Goal: Check status: Check status

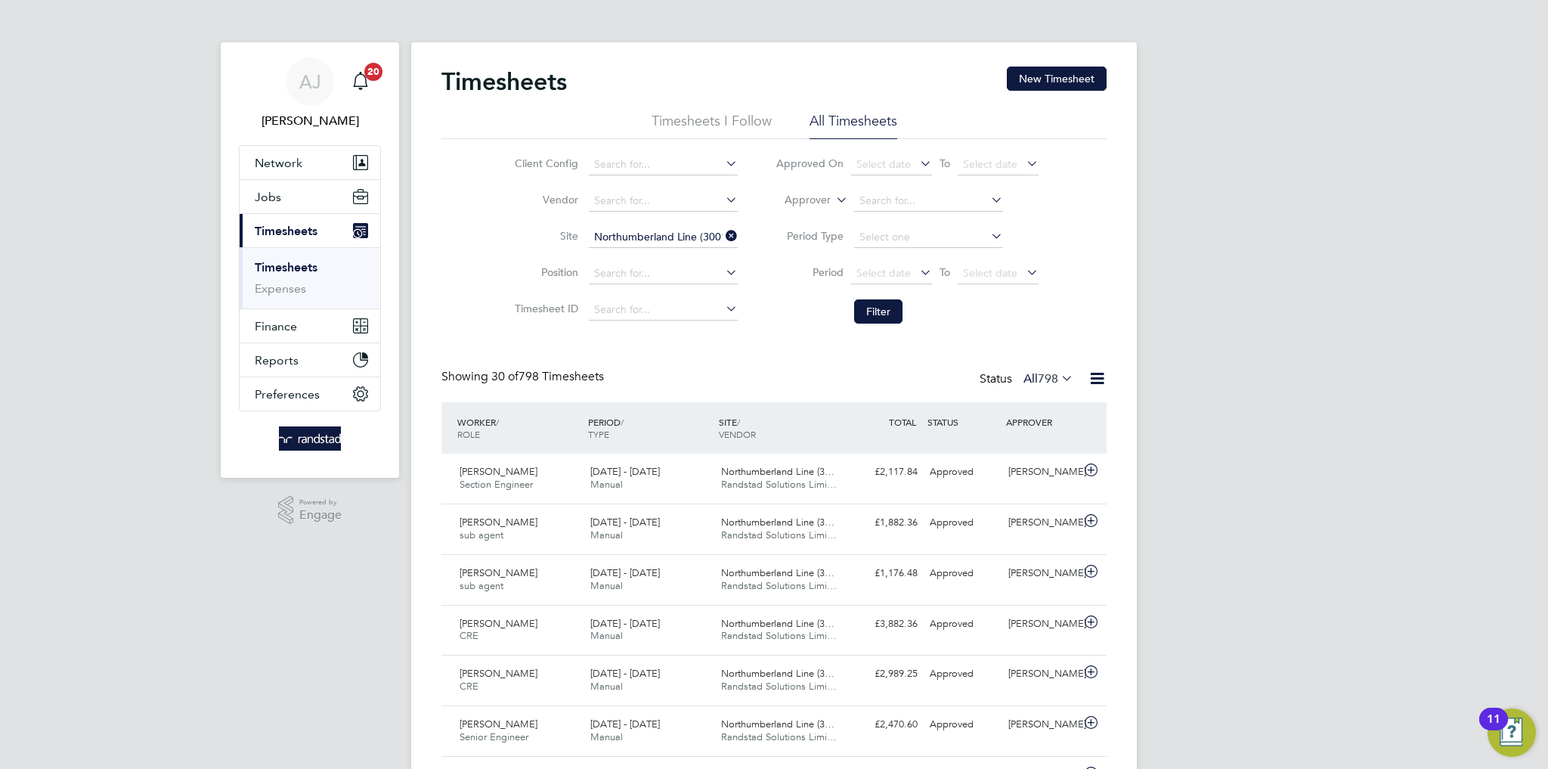
drag, startPoint x: 1343, startPoint y: 329, endPoint x: 1329, endPoint y: 311, distance: 23.1
click at [287, 231] on span "Timesheets" at bounding box center [286, 231] width 63 height 14
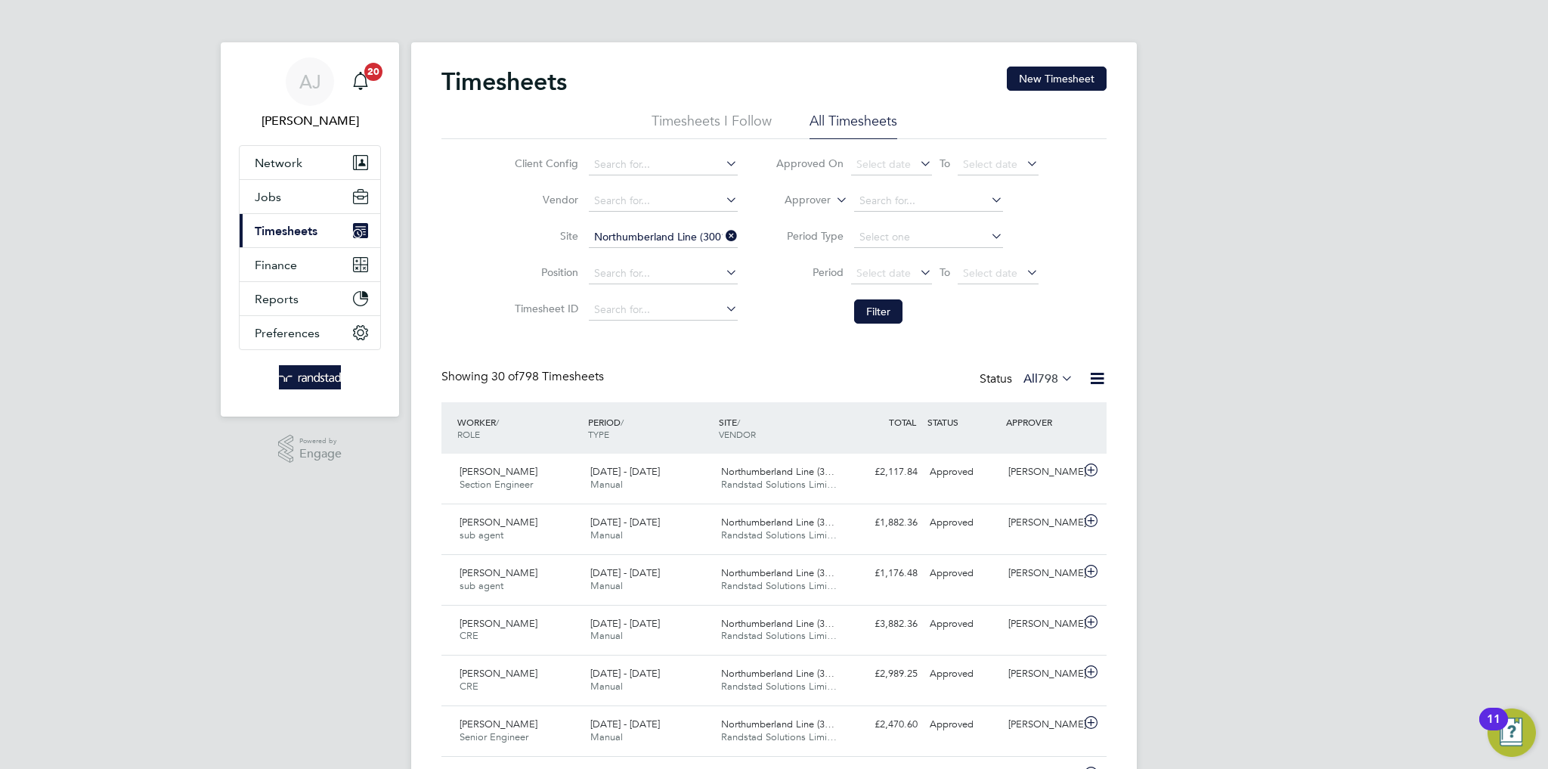
click at [299, 229] on span "Timesheets" at bounding box center [286, 231] width 63 height 14
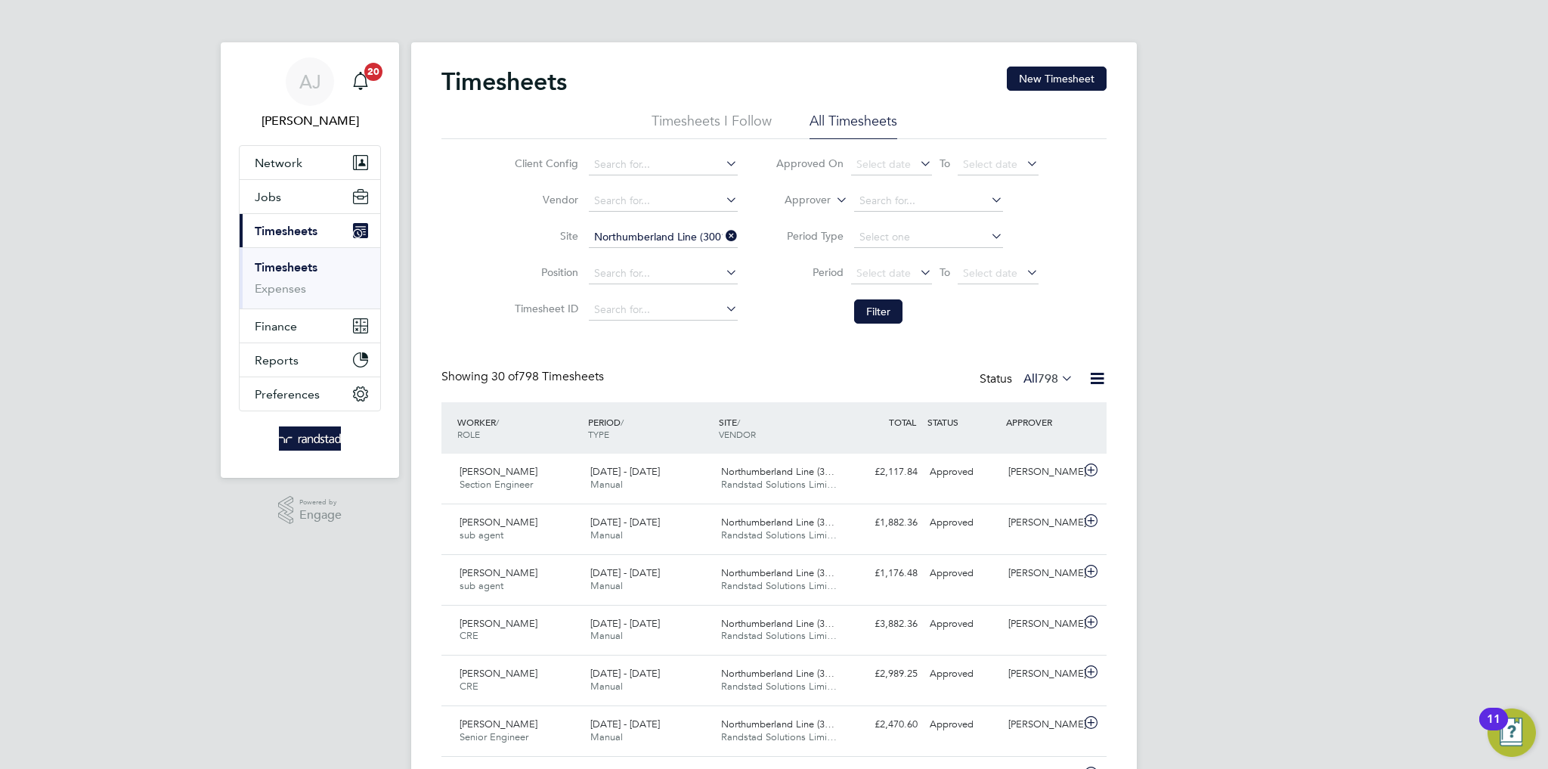
click at [307, 274] on link "Timesheets" at bounding box center [286, 267] width 63 height 14
click at [305, 273] on link "Timesheets" at bounding box center [286, 267] width 63 height 14
click at [304, 268] on link "Timesheets" at bounding box center [286, 267] width 63 height 14
click at [281, 168] on span "Network" at bounding box center [279, 163] width 48 height 14
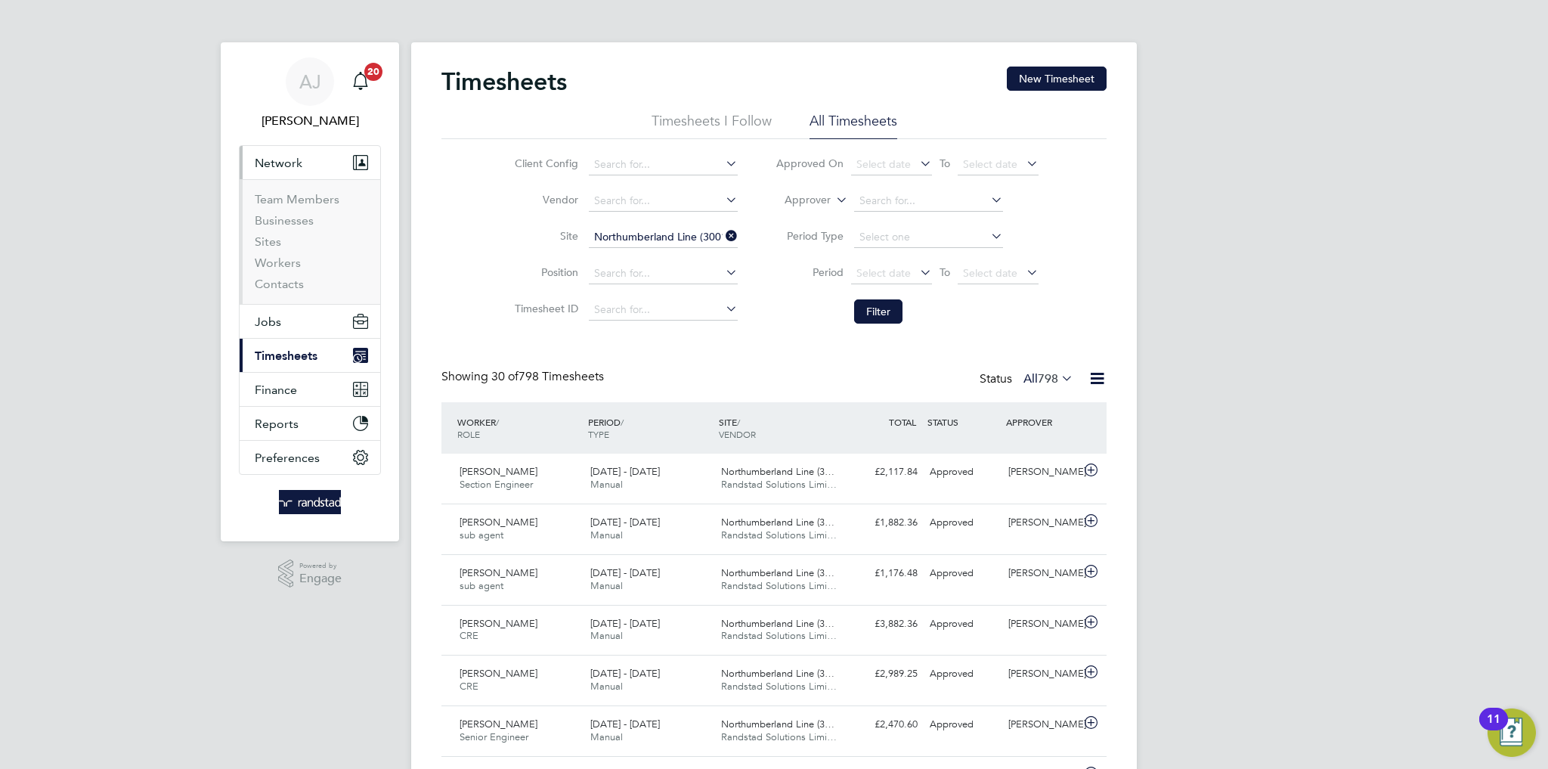
click at [281, 168] on span "Network" at bounding box center [279, 163] width 48 height 14
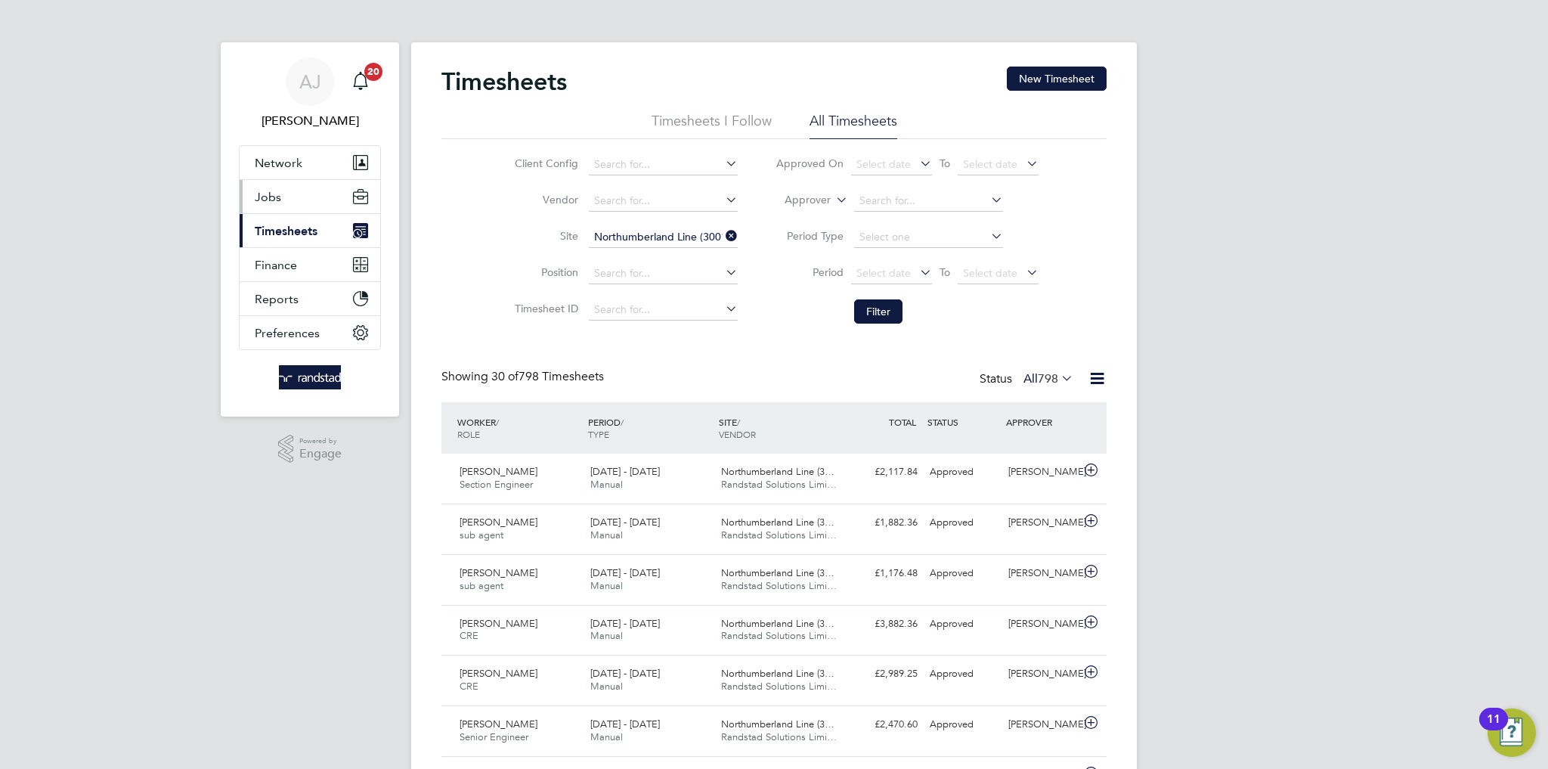
click at [269, 206] on button "Jobs" at bounding box center [310, 196] width 141 height 33
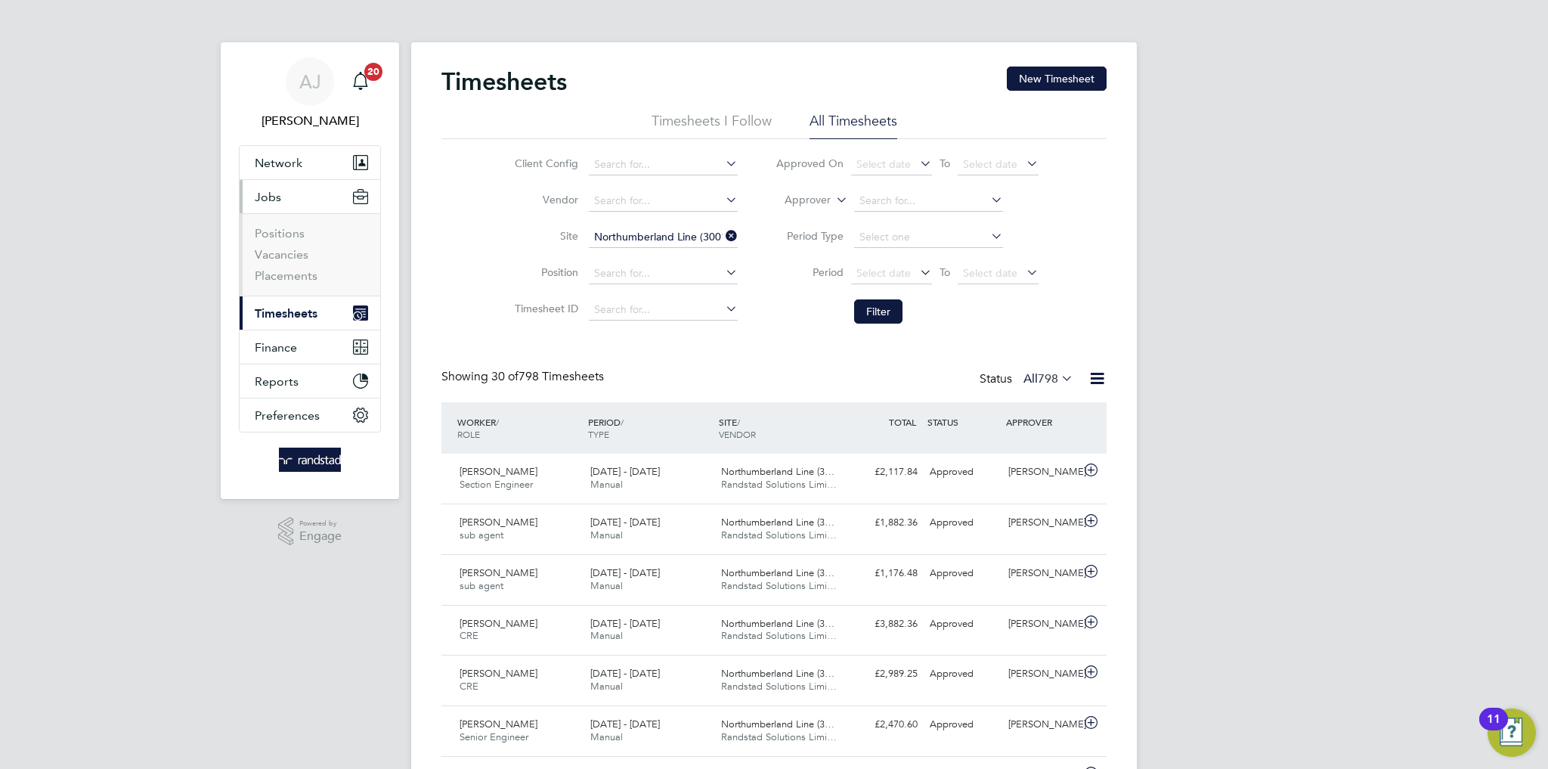
click at [293, 308] on span "Timesheets" at bounding box center [286, 313] width 63 height 14
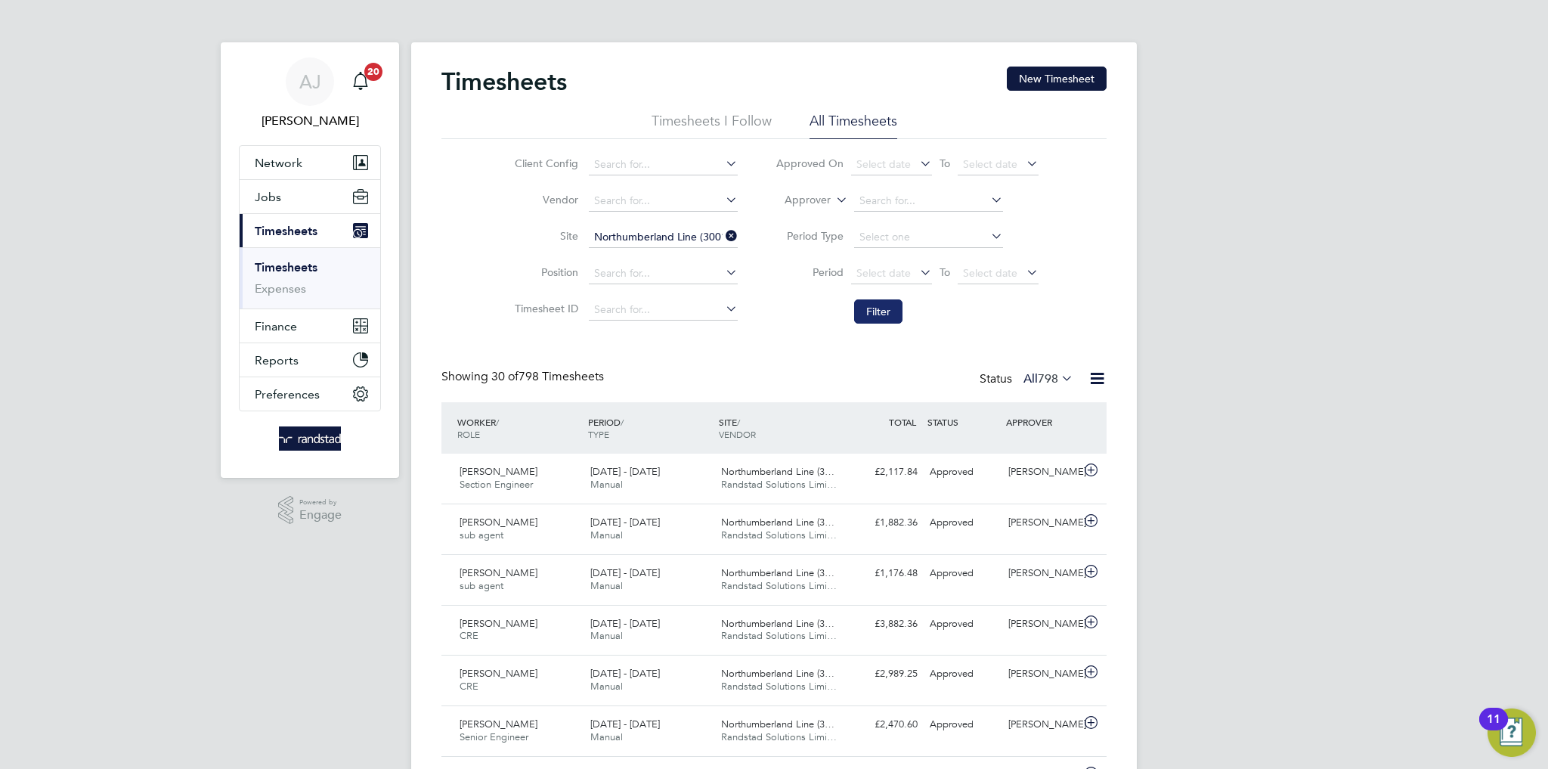
click at [874, 317] on button "Filter" at bounding box center [878, 311] width 48 height 24
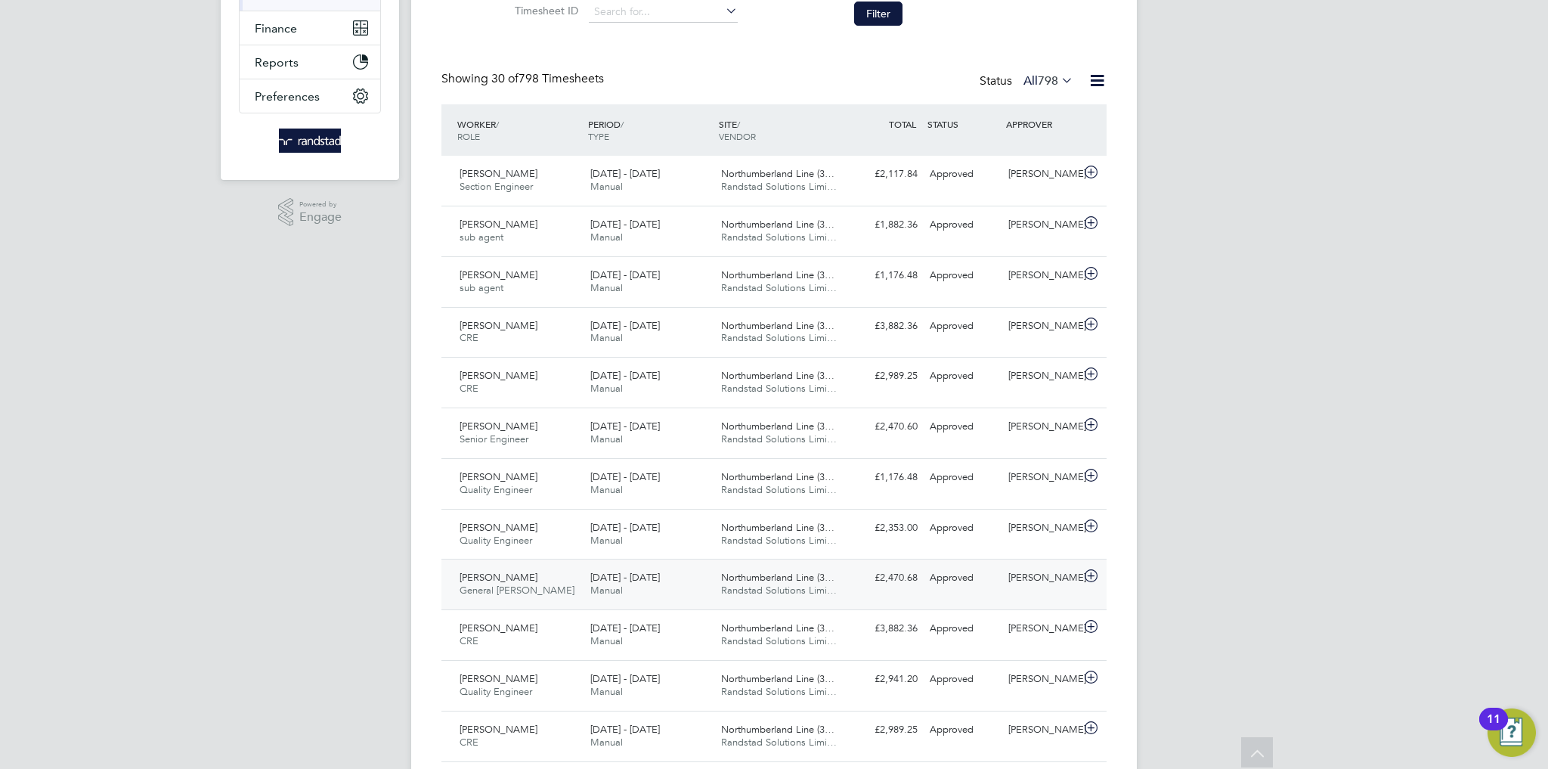
click at [893, 583] on div "£2,470.68 Approved" at bounding box center [884, 577] width 79 height 25
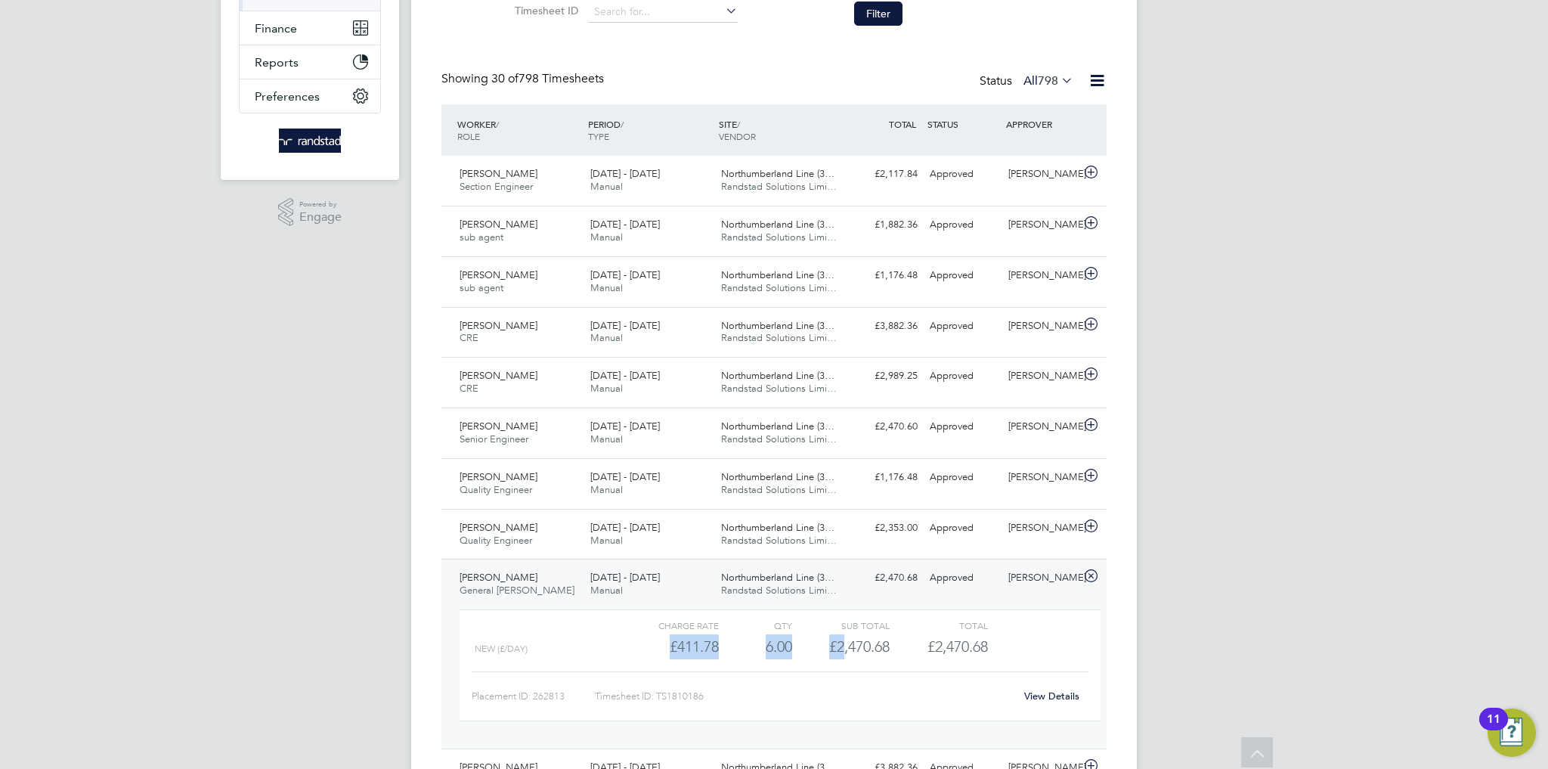
drag, startPoint x: 829, startPoint y: 654, endPoint x: 841, endPoint y: 654, distance: 12.1
click at [841, 654] on div "New (£/day) £411.78 6 6.00 6 £2,470.68 £2,470.68" at bounding box center [780, 646] width 641 height 25
click at [1033, 685] on div "View Details" at bounding box center [1051, 696] width 74 height 24
click at [1076, 699] on link "View Details" at bounding box center [1051, 695] width 55 height 13
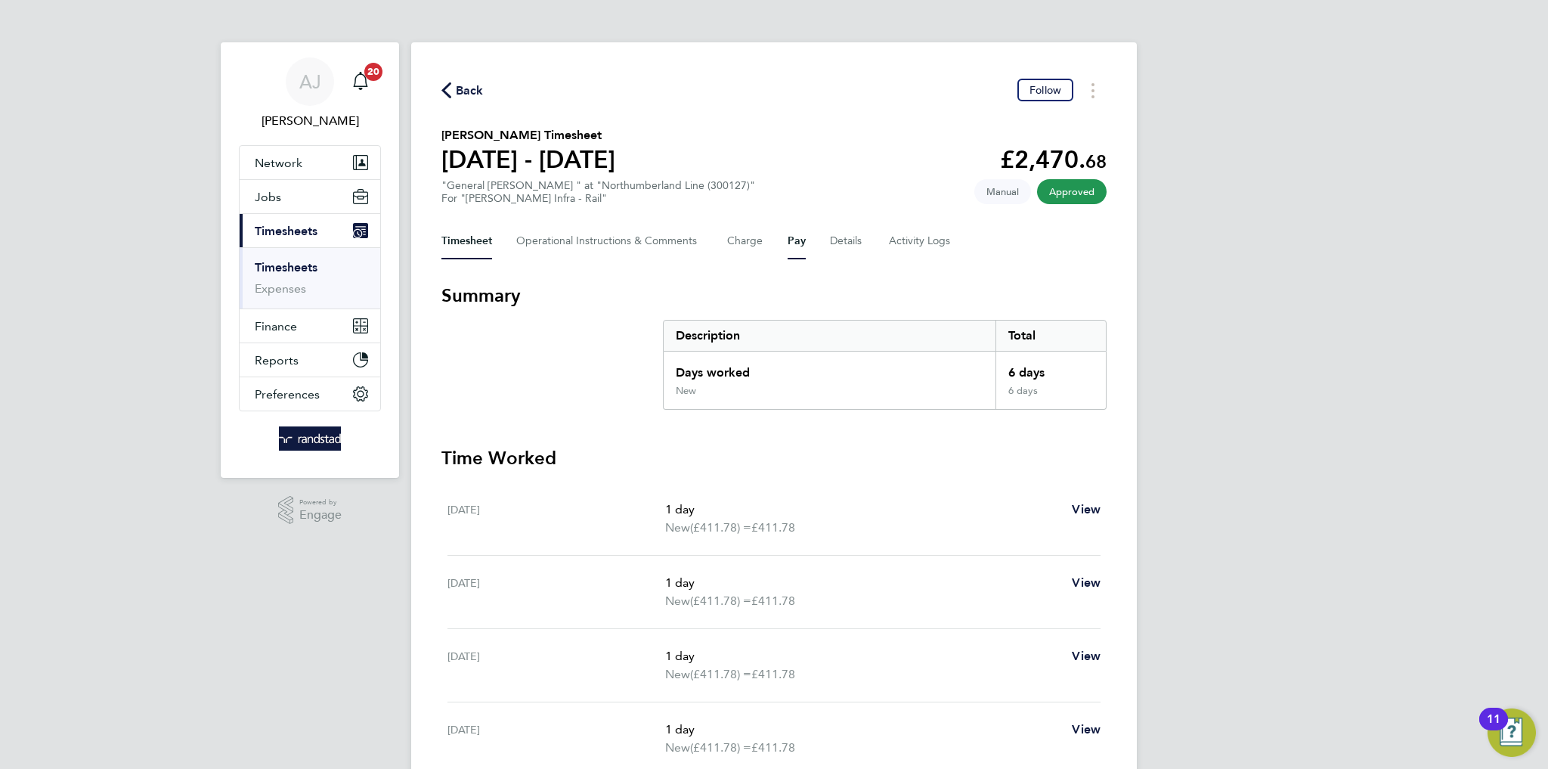
click at [790, 248] on button "Pay" at bounding box center [797, 241] width 18 height 36
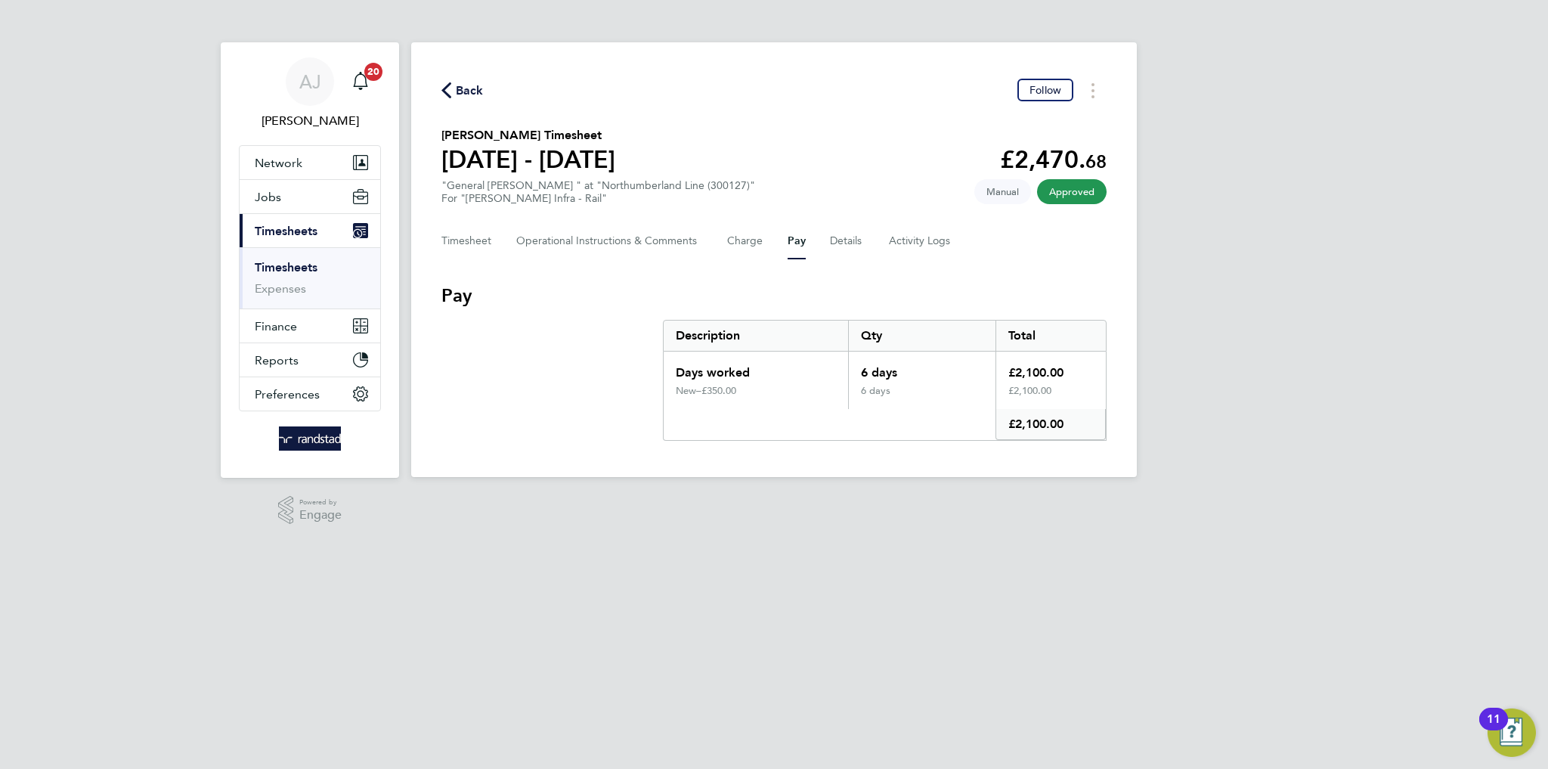
drag, startPoint x: 678, startPoint y: 396, endPoint x: 831, endPoint y: 624, distance: 274.0
click at [771, 396] on div "New – £350.00" at bounding box center [756, 397] width 184 height 24
click at [914, 237] on Logs-tab "Activity Logs" at bounding box center [920, 241] width 63 height 36
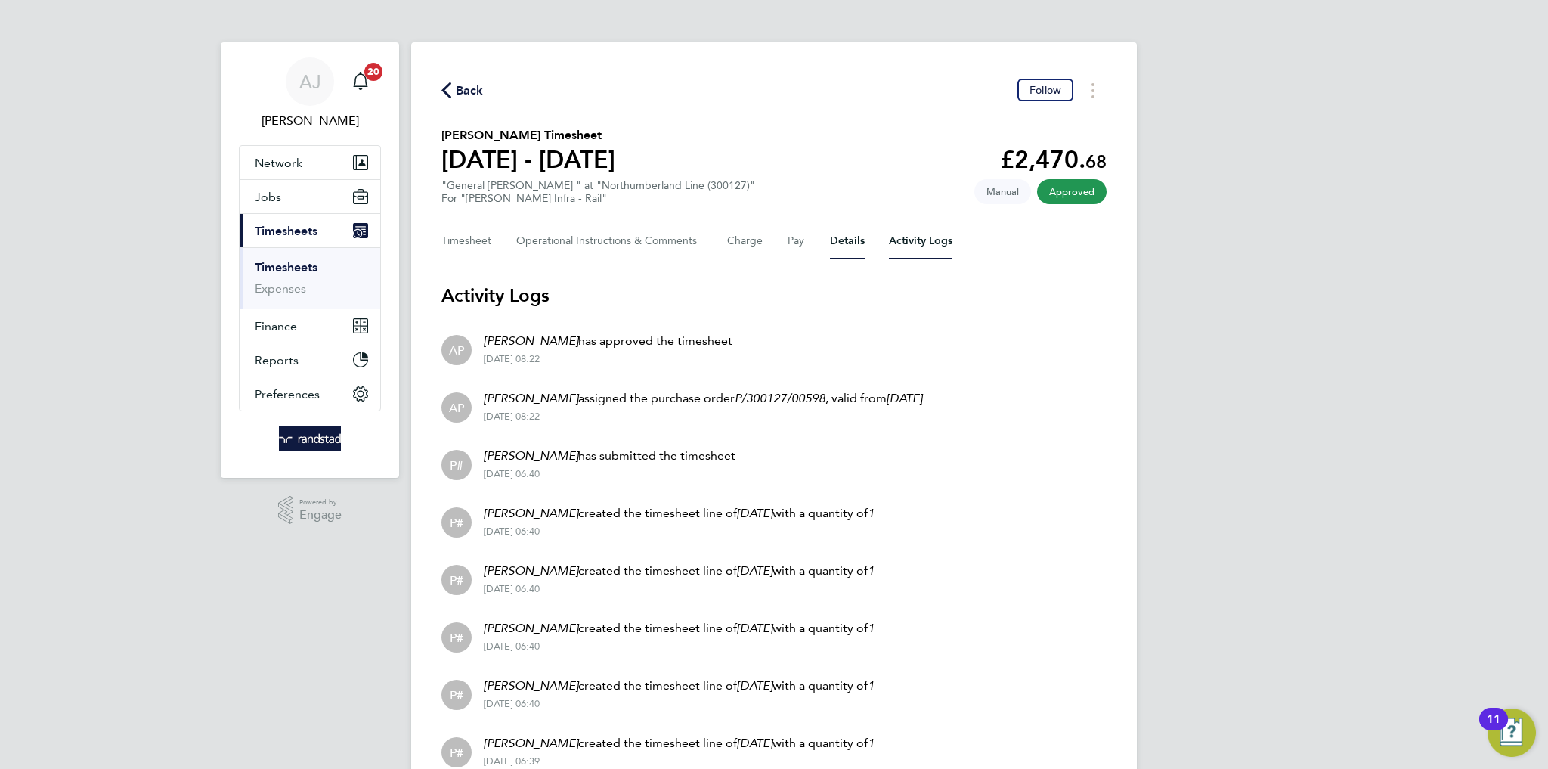
click at [831, 246] on button "Details" at bounding box center [847, 241] width 35 height 36
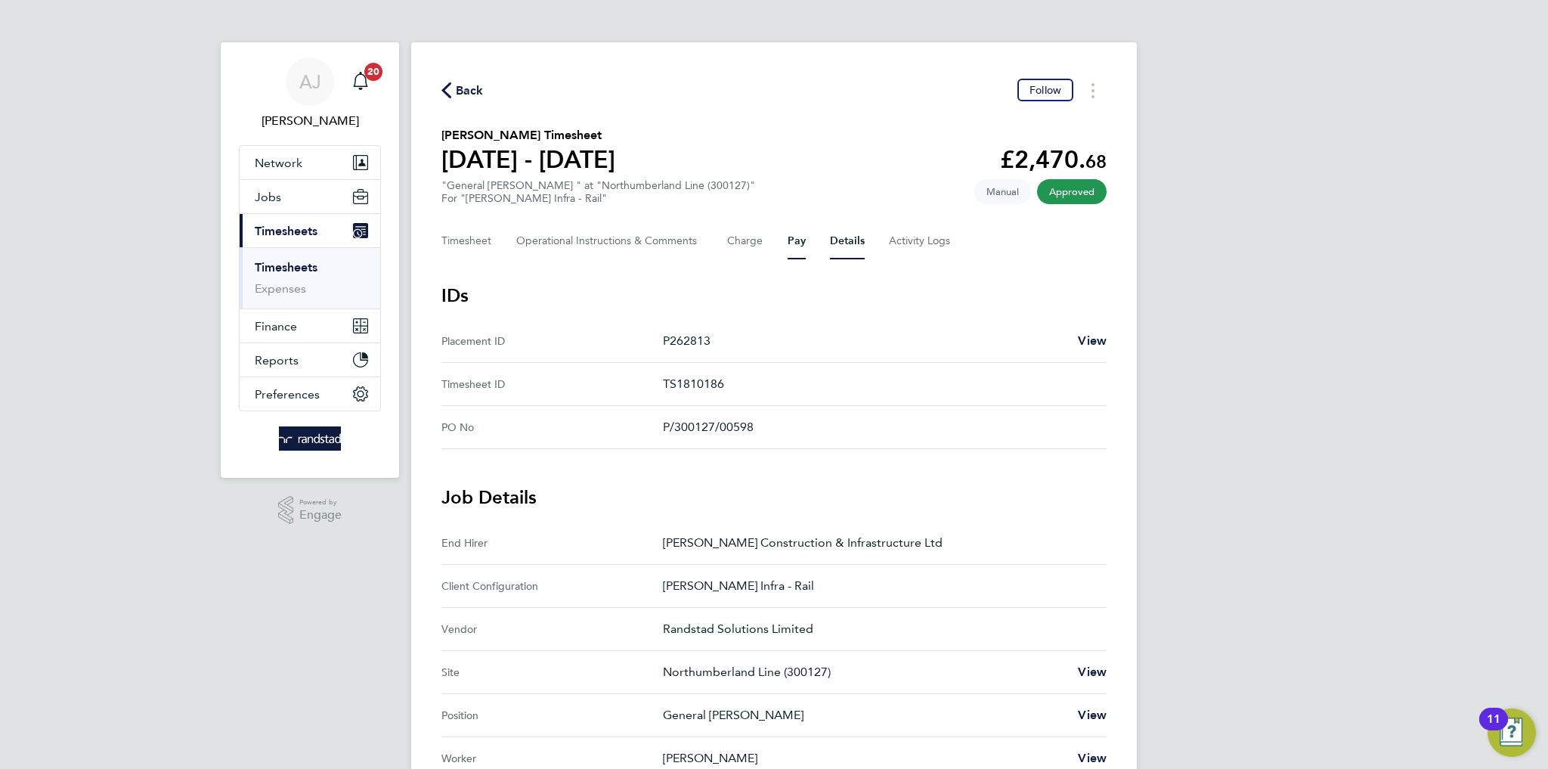
click at [792, 243] on button "Pay" at bounding box center [797, 241] width 18 height 36
